Goal: Task Accomplishment & Management: Manage account settings

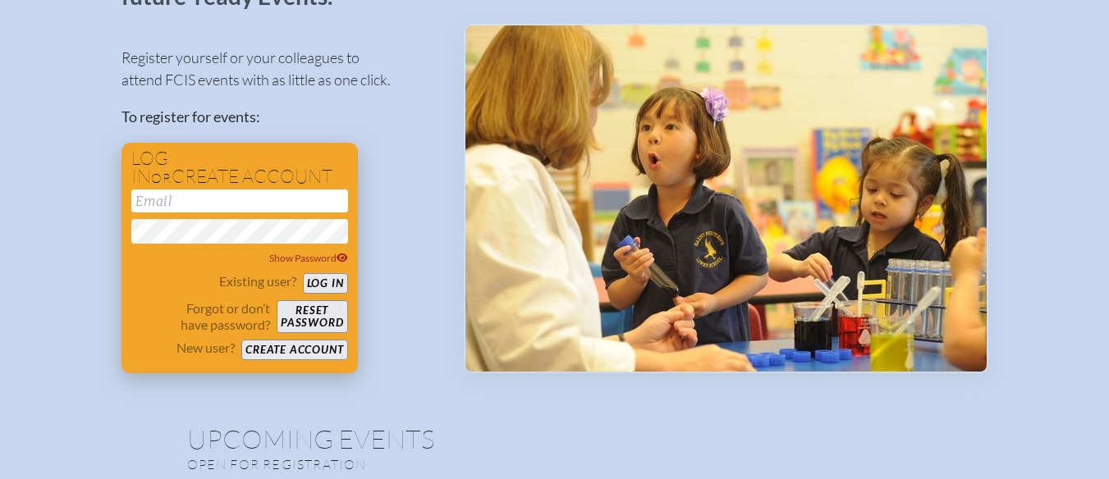
scroll to position [164, 0]
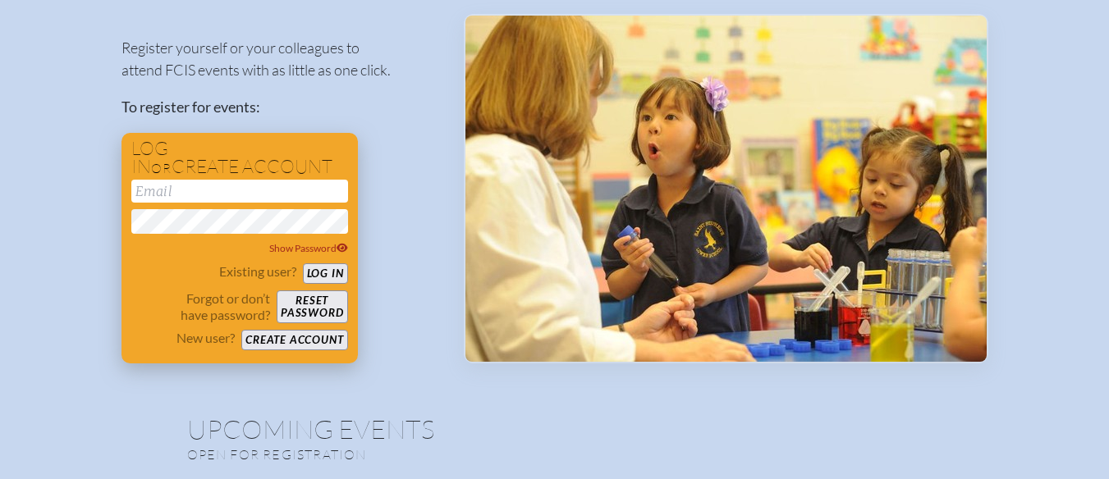
type input "[PERSON_NAME][EMAIL_ADDRESS][DOMAIN_NAME]"
click at [330, 272] on button "Log in" at bounding box center [325, 273] width 45 height 21
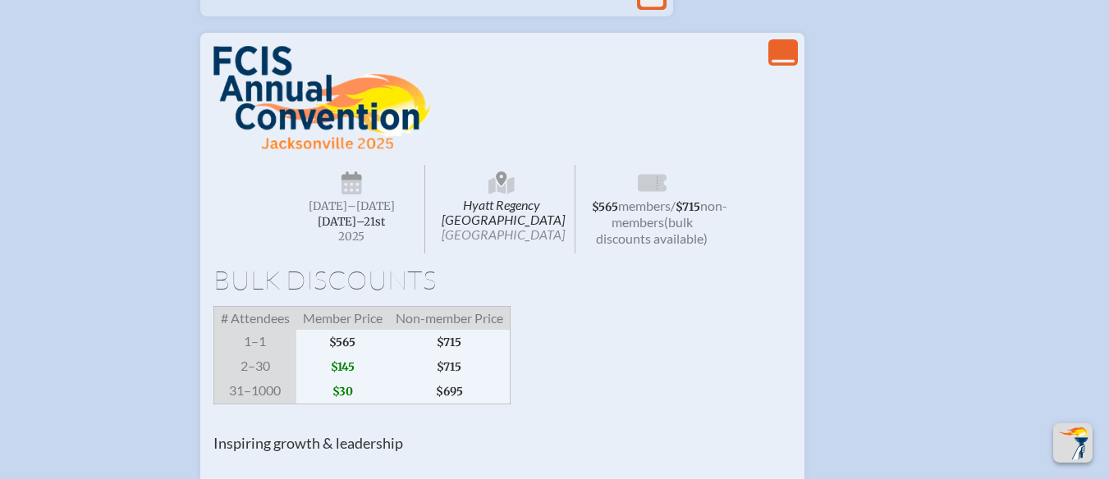
scroll to position [1231, 0]
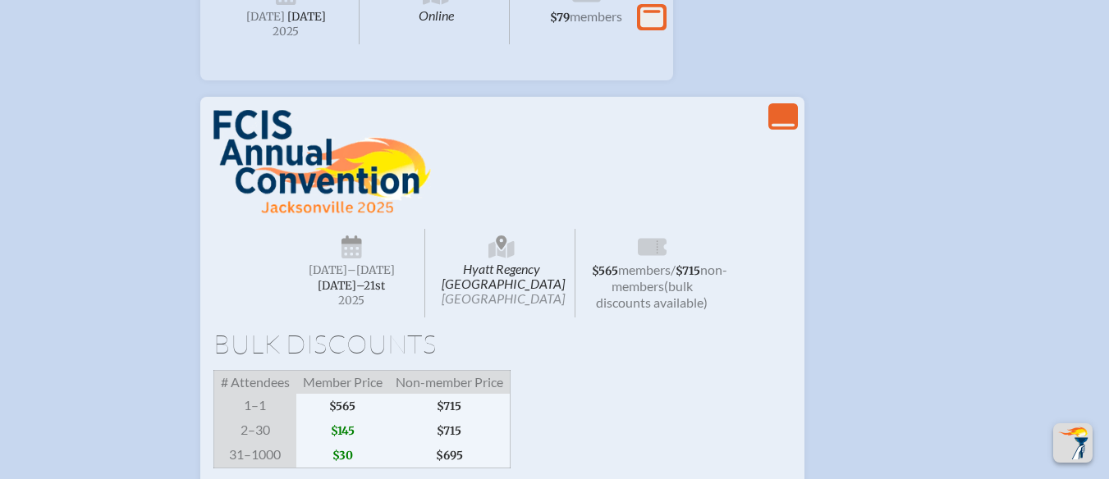
click at [787, 128] on icon "View Less" at bounding box center [782, 116] width 23 height 23
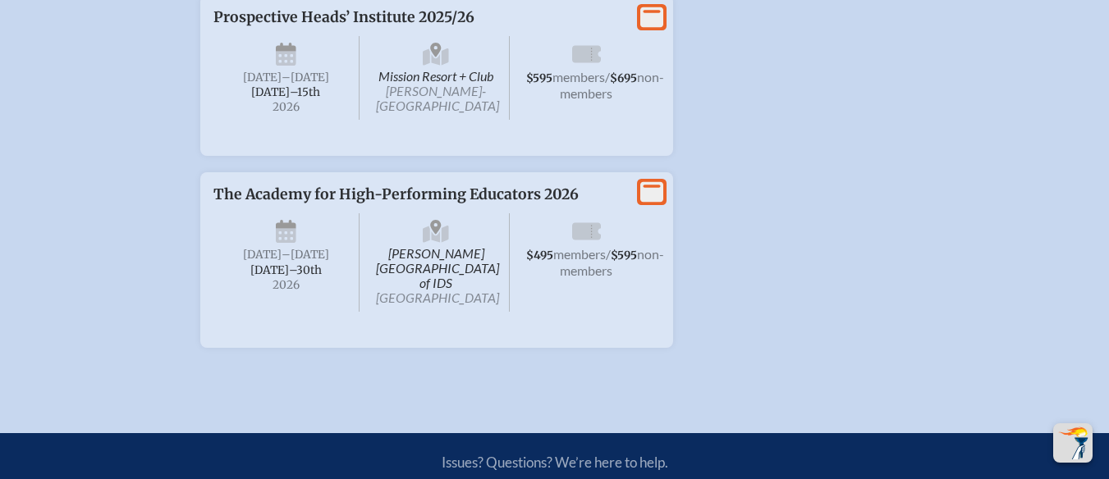
scroll to position [2341, 0]
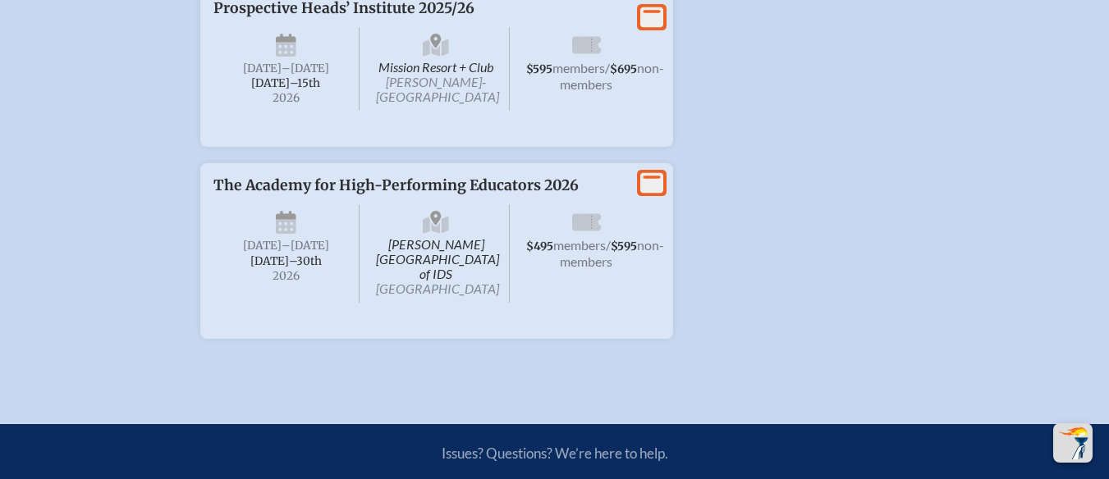
click at [651, 27] on icon at bounding box center [651, 17] width 23 height 21
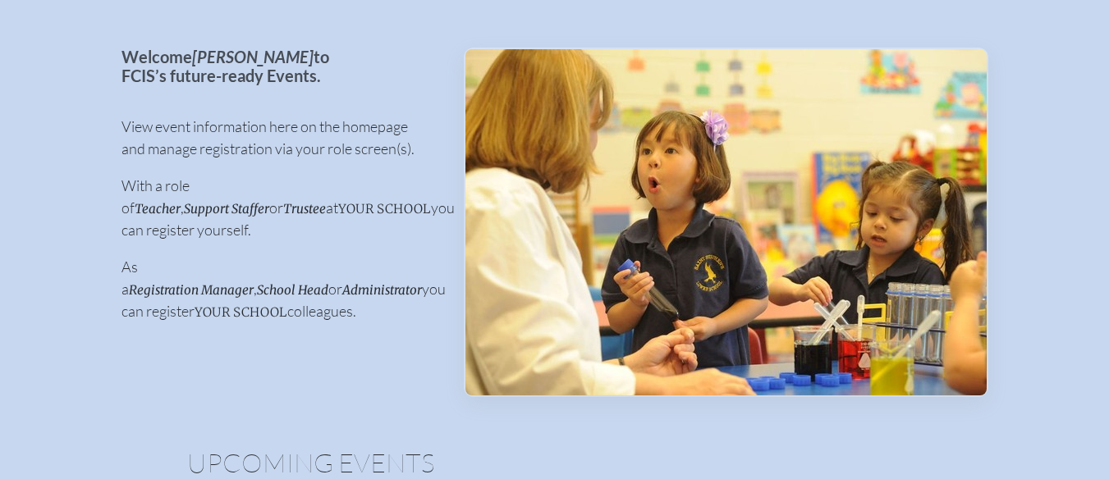
scroll to position [0, 0]
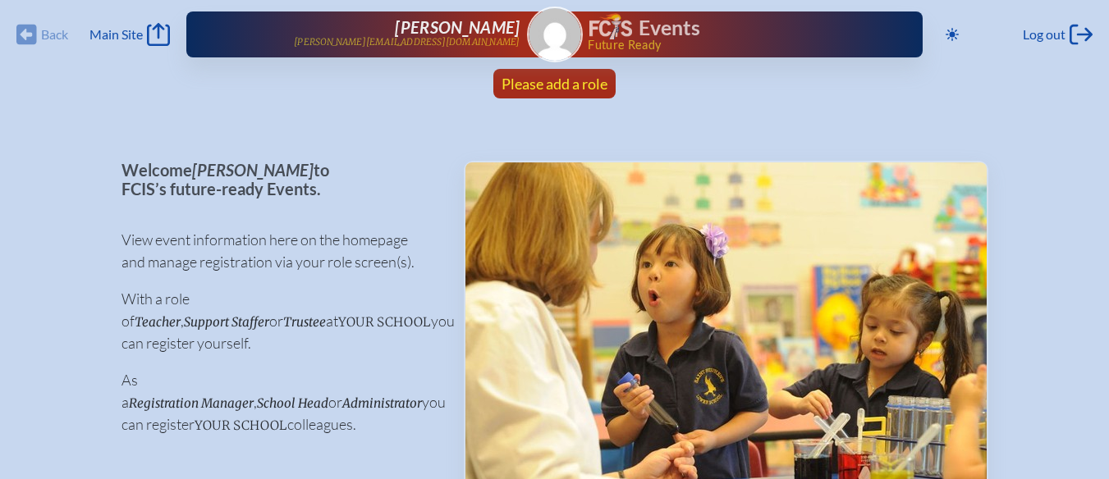
click at [530, 85] on span "Please add a role" at bounding box center [554, 84] width 106 height 18
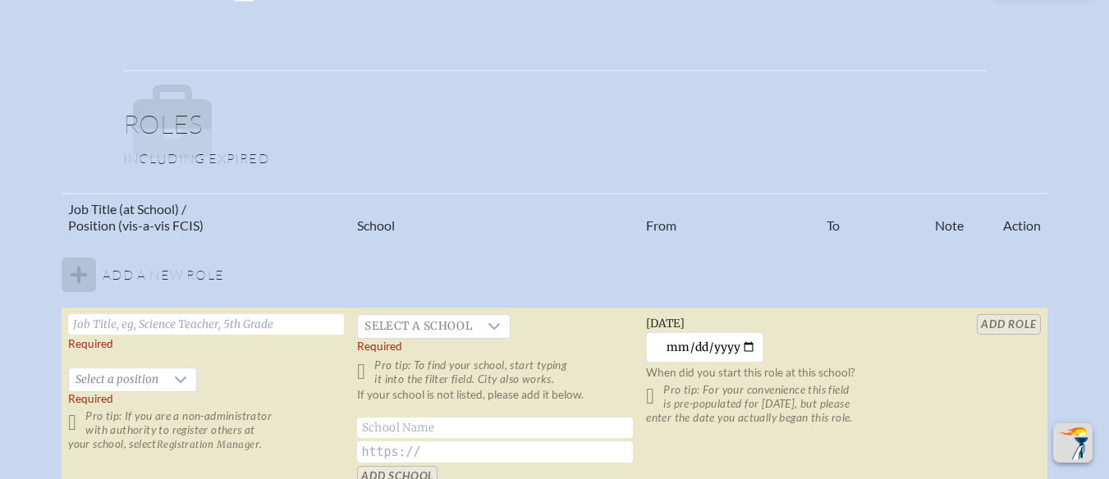
scroll to position [985, 0]
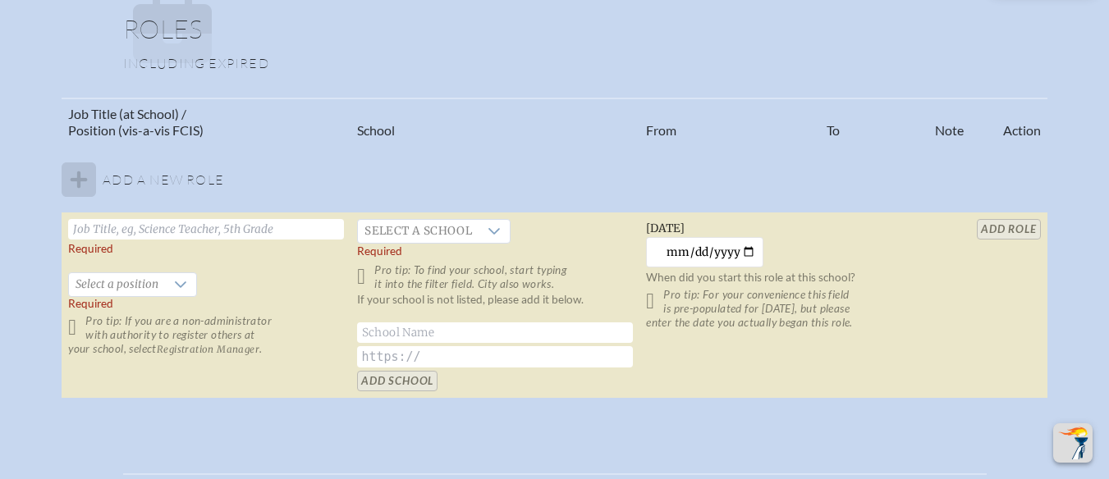
click at [94, 229] on input "text" at bounding box center [206, 229] width 276 height 21
click at [174, 278] on icon at bounding box center [180, 284] width 13 height 13
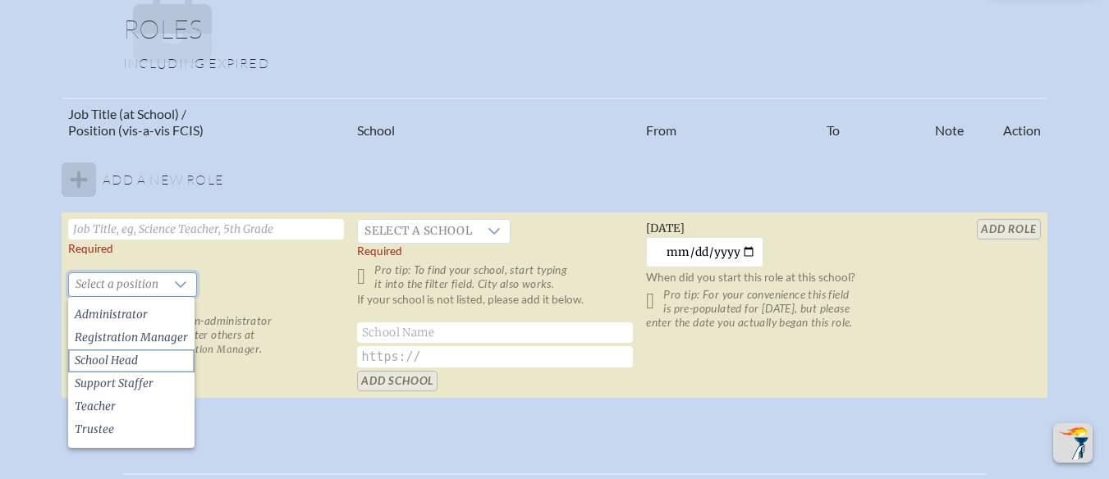
click at [133, 364] on span "School Head" at bounding box center [106, 361] width 63 height 16
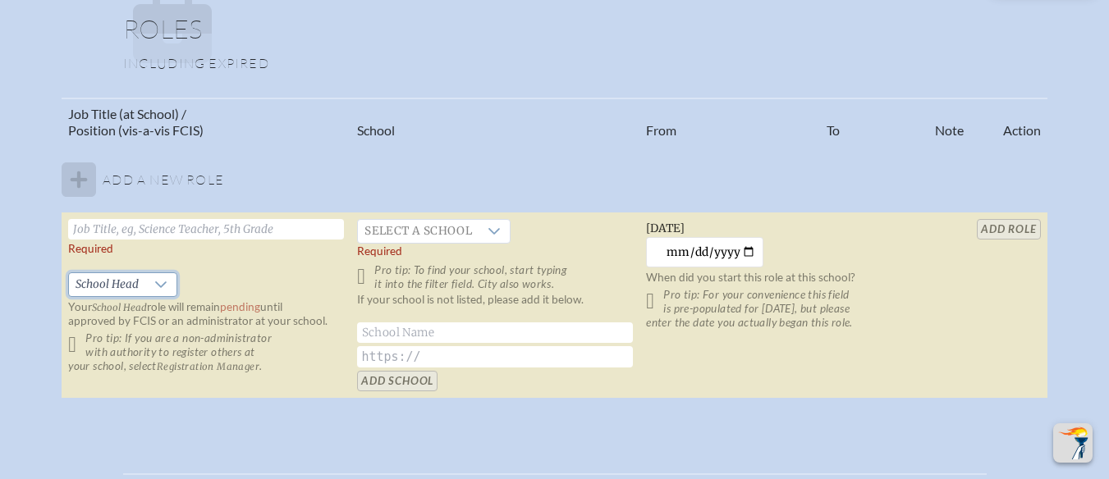
click at [186, 225] on input "text" at bounding box center [206, 229] width 276 height 21
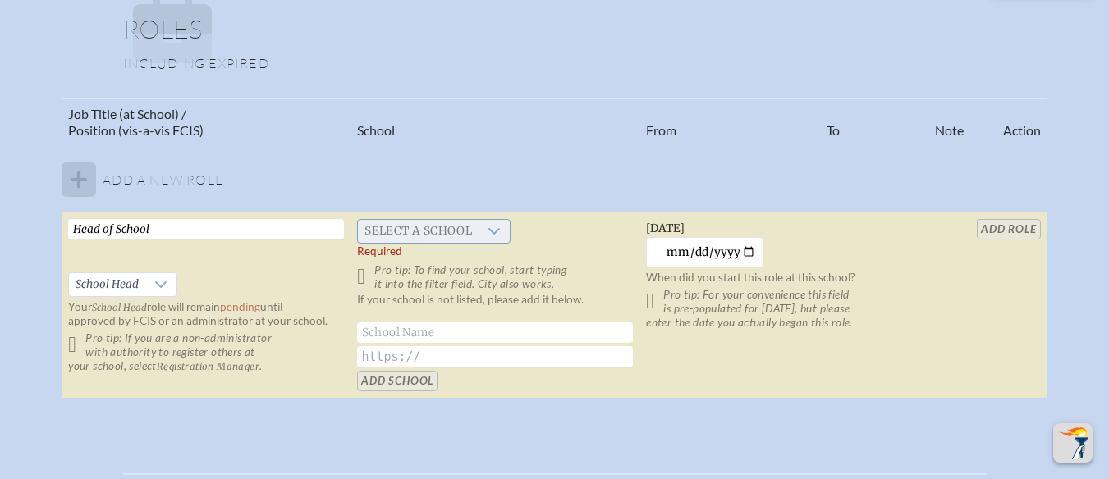
type input "Head of School"
click at [494, 231] on icon at bounding box center [493, 231] width 13 height 13
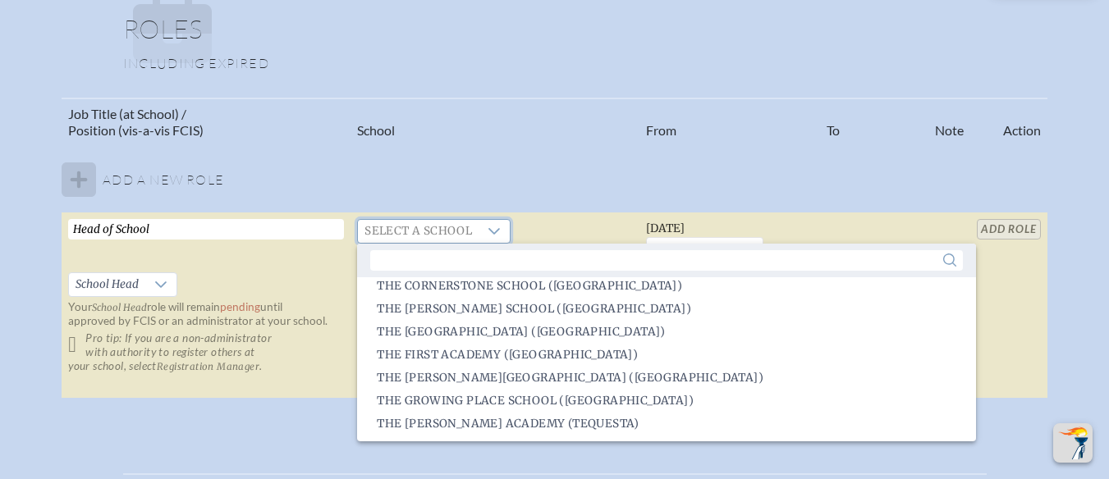
scroll to position [3361, 0]
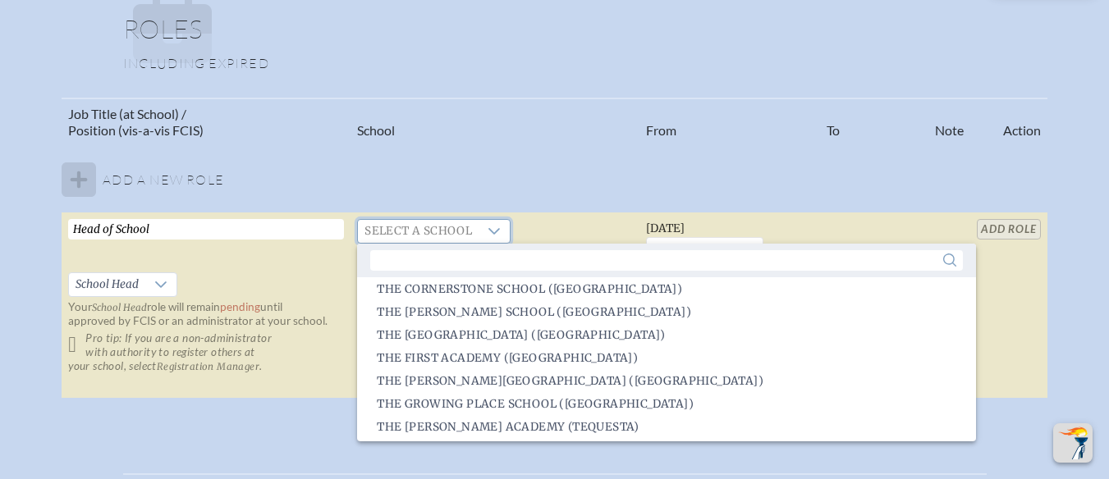
click at [473, 290] on span "The Cornerstone School (Ocala)" at bounding box center [529, 289] width 305 height 16
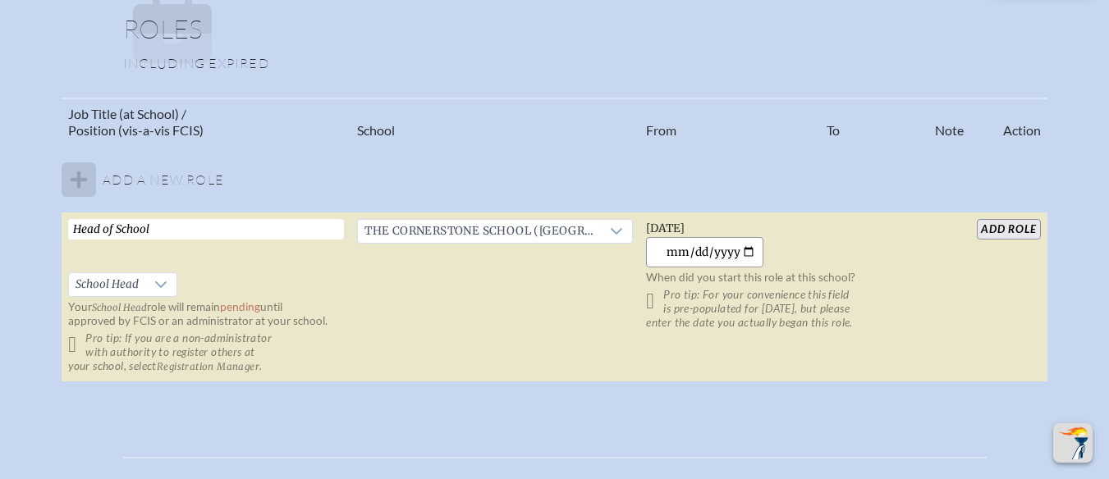
click at [730, 251] on input "2025-10-14" at bounding box center [704, 252] width 117 height 30
click at [711, 249] on input "2025-10-14" at bounding box center [704, 252] width 117 height 30
click at [693, 256] on input "2025-10-14" at bounding box center [704, 252] width 117 height 30
click at [738, 252] on input "2025-10-14" at bounding box center [704, 252] width 117 height 30
type input "1997-06-02"
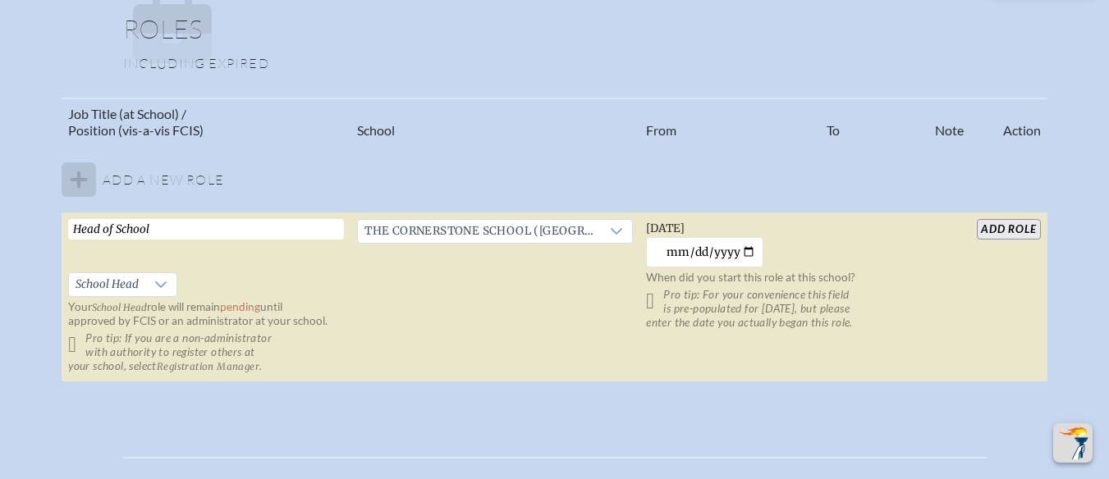
click at [981, 228] on input "add Role" at bounding box center [1008, 229] width 63 height 21
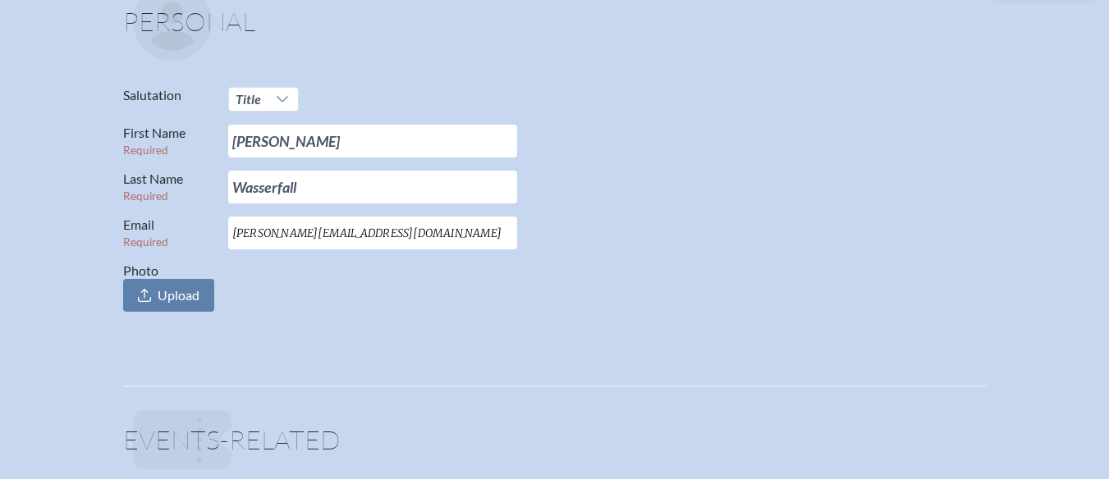
scroll to position [164, 0]
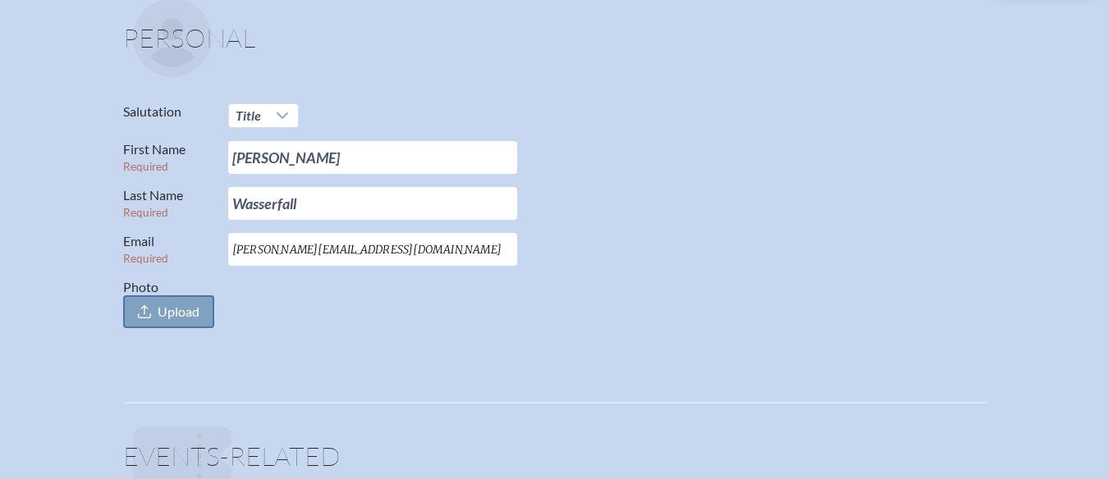
click at [168, 309] on span "Upload" at bounding box center [179, 312] width 42 height 16
click at [0, 0] on input "Photo Upload" at bounding box center [0, 0] width 0 height 0
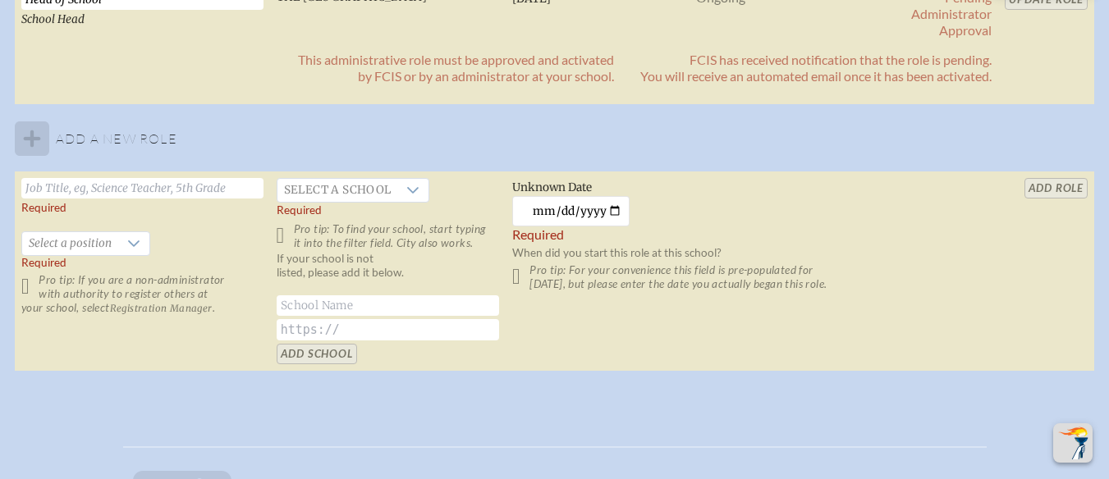
scroll to position [1149, 0]
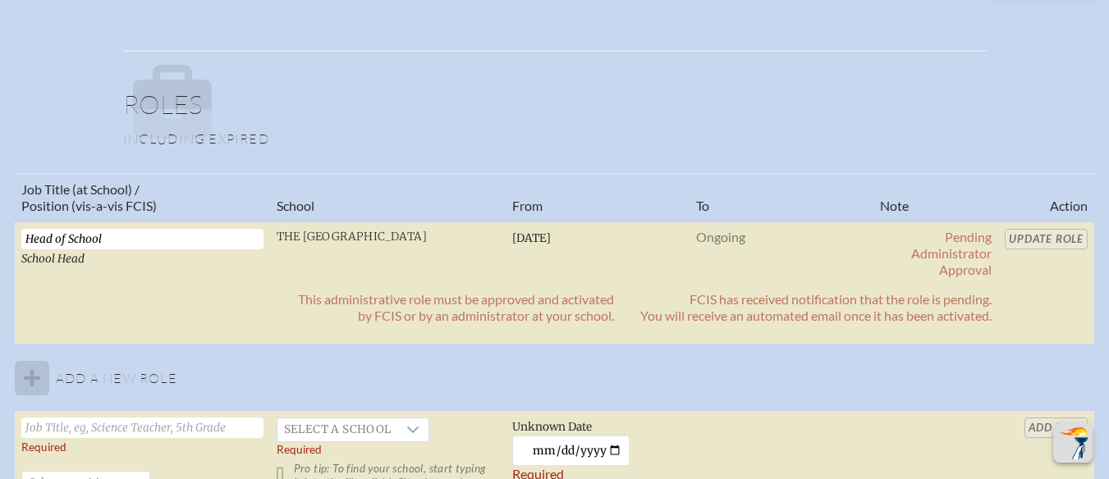
click at [1080, 234] on table "Job Title (at School) / Position (vis-a-vis FCIS) School From To Note Action He…" at bounding box center [554, 392] width 1079 height 439
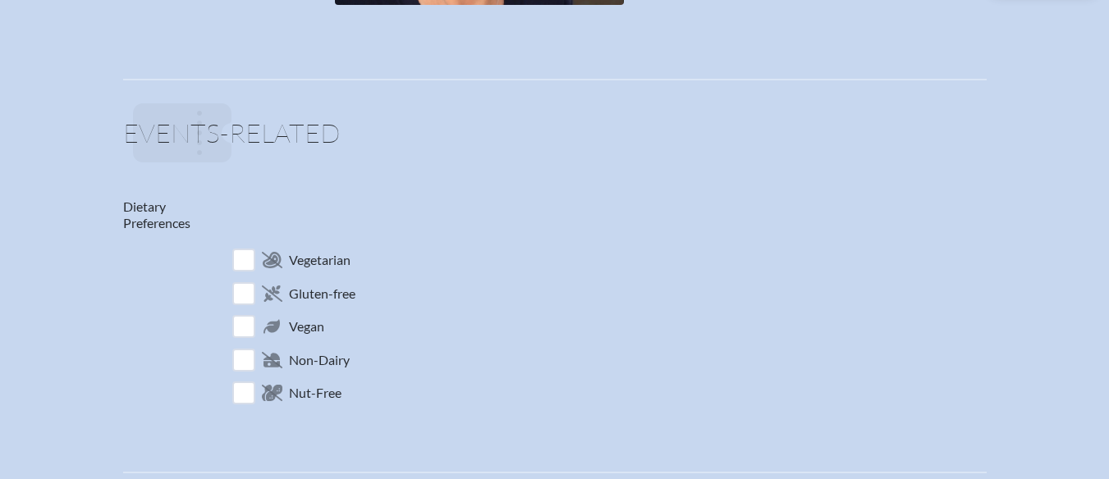
scroll to position [164, 0]
